Goal: Transaction & Acquisition: Purchase product/service

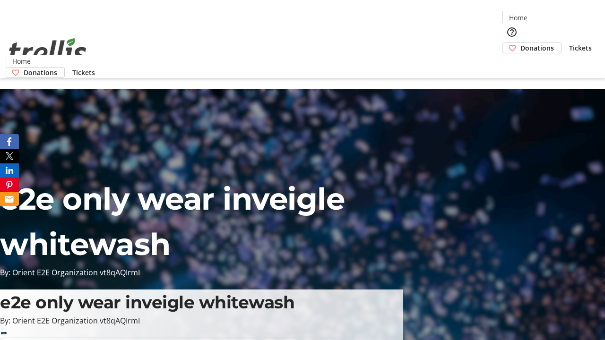
click at [569, 43] on span "Tickets" at bounding box center [580, 48] width 23 height 10
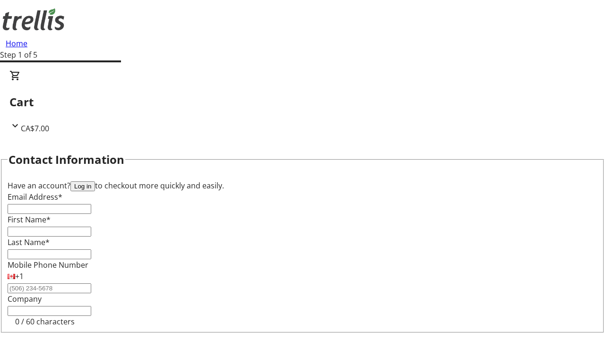
click at [95, 181] on button "Log in" at bounding box center [82, 186] width 25 height 10
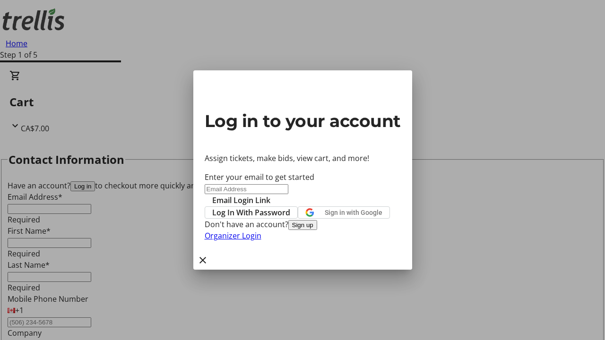
click at [290, 207] on span "Log In With Password" at bounding box center [251, 212] width 78 height 11
